Goal: Information Seeking & Learning: Learn about a topic

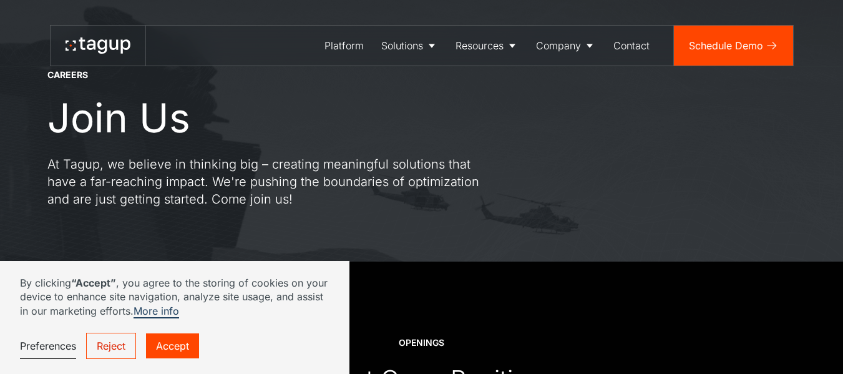
click at [119, 341] on link "Reject" at bounding box center [111, 346] width 50 height 26
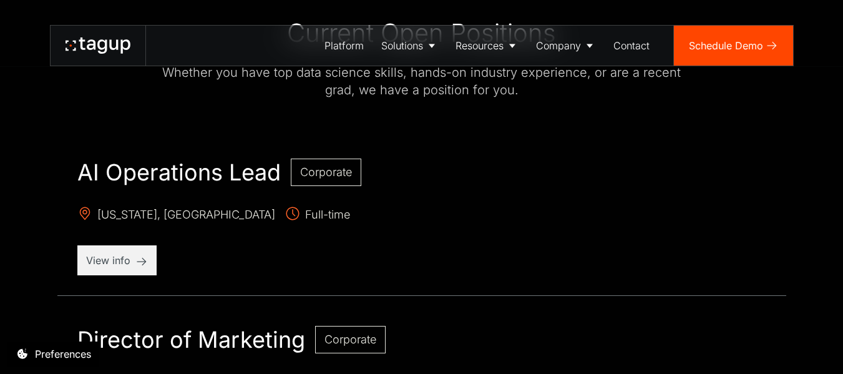
scroll to position [346, 0]
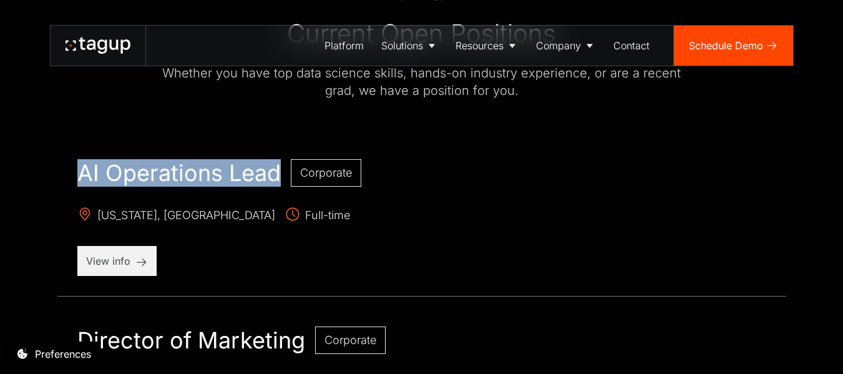
drag, startPoint x: 61, startPoint y: 180, endPoint x: 283, endPoint y: 179, distance: 222.9
click at [283, 179] on div "AI Operations Lead Corporate [US_STATE], [GEOGRAPHIC_DATA] Full-time View info" at bounding box center [421, 217] width 729 height 157
copy h2 "AI Operations Lead"
drag, startPoint x: 62, startPoint y: 150, endPoint x: 283, endPoint y: 162, distance: 220.7
click at [283, 162] on div "AI Operations Lead Corporate New York, NY Full-time View info" at bounding box center [421, 217] width 729 height 157
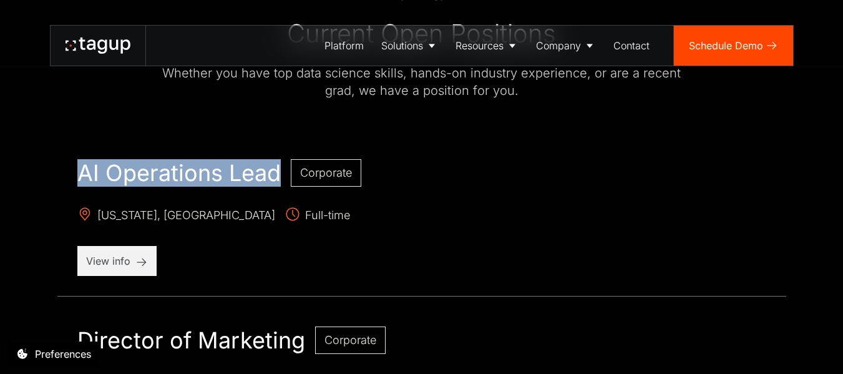
copy h2 "AI Operations Lead"
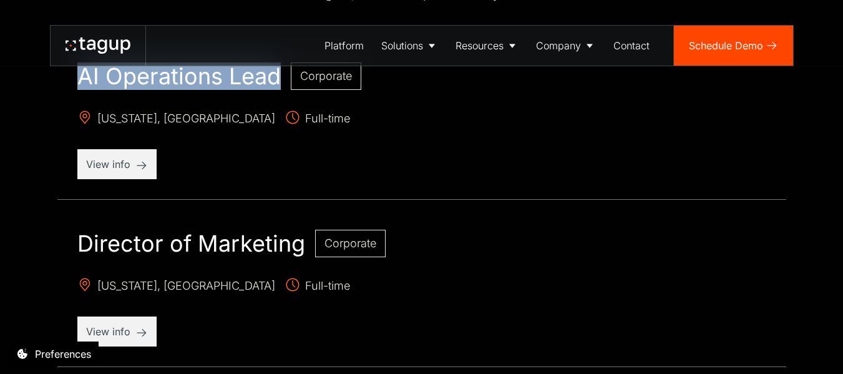
scroll to position [446, 0]
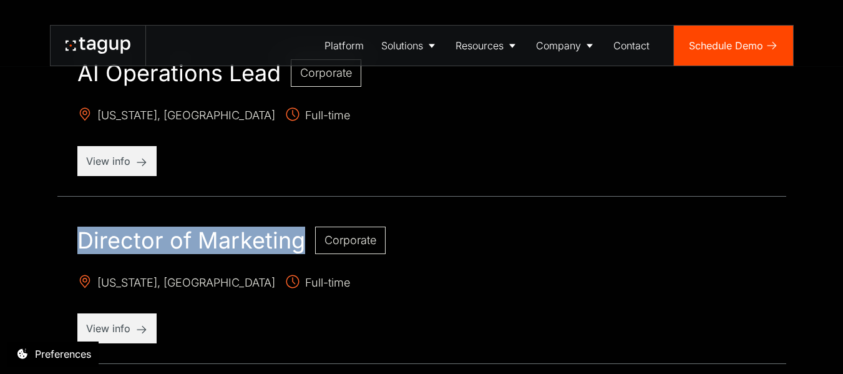
drag, startPoint x: 65, startPoint y: 237, endPoint x: 305, endPoint y: 248, distance: 240.6
click at [305, 248] on div "Director of Marketing Corporate New York, NY Full-time View info" at bounding box center [421, 285] width 729 height 157
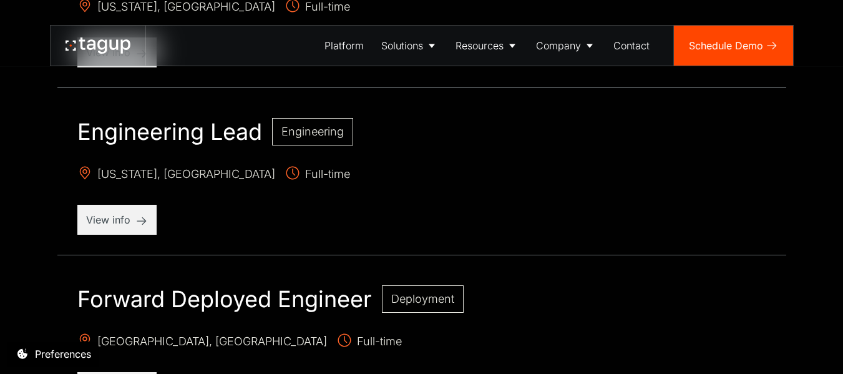
scroll to position [723, 0]
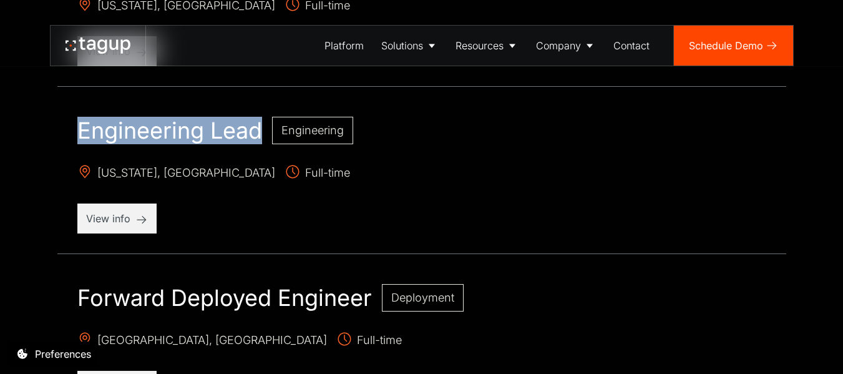
drag, startPoint x: 160, startPoint y: 130, endPoint x: 276, endPoint y: 146, distance: 116.6
click at [276, 146] on div "OPENINGS Current Open Positions Whether you have top data science skills, hands…" at bounding box center [421, 269] width 793 height 1460
copy h2 "Engineering Lead"
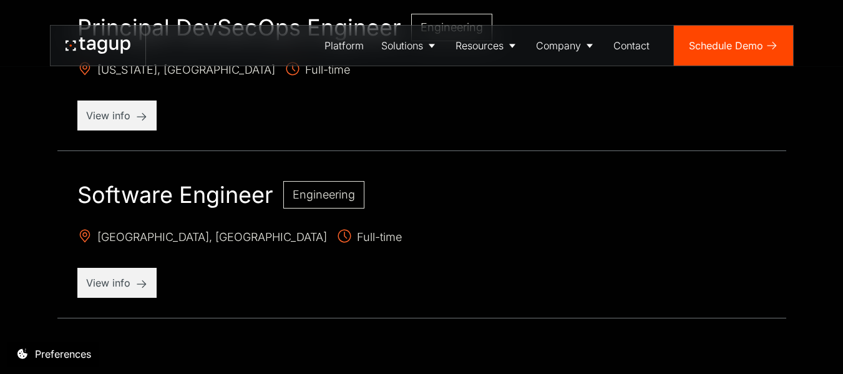
scroll to position [1329, 0]
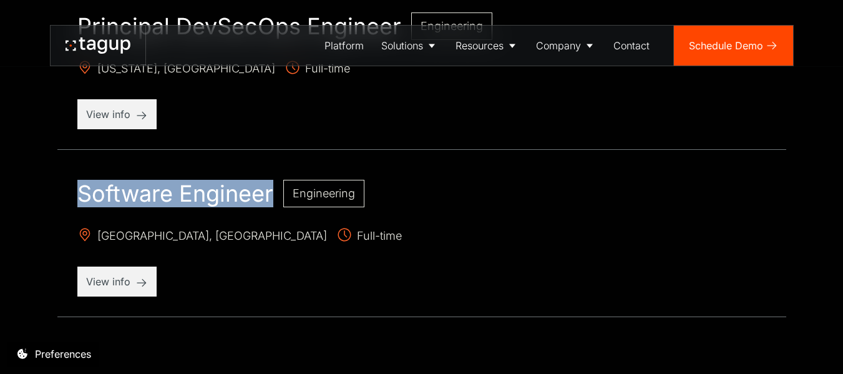
drag, startPoint x: 48, startPoint y: 174, endPoint x: 283, endPoint y: 197, distance: 235.8
copy h2 "Software Engineer"
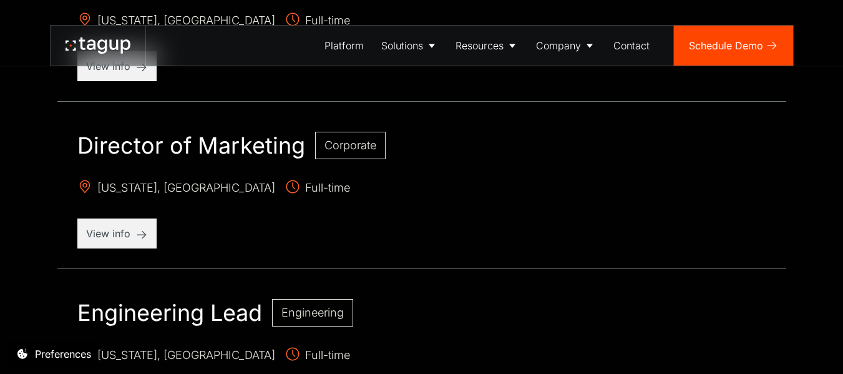
scroll to position [540, 0]
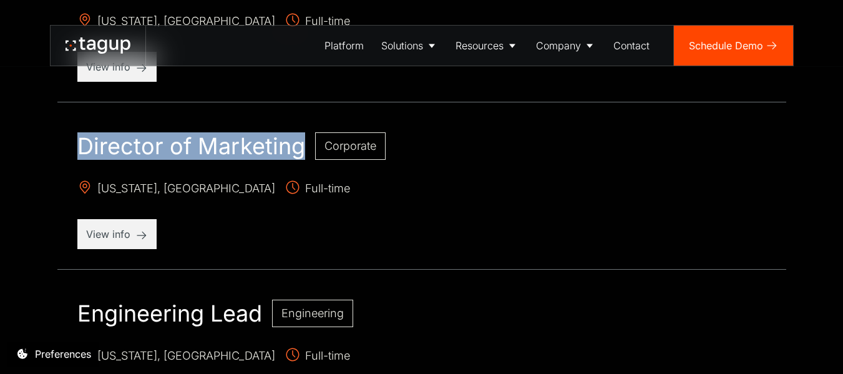
drag, startPoint x: 55, startPoint y: 140, endPoint x: 312, endPoint y: 149, distance: 256.7
copy h2 "Director of Marketing"
